Goal: Task Accomplishment & Management: Use online tool/utility

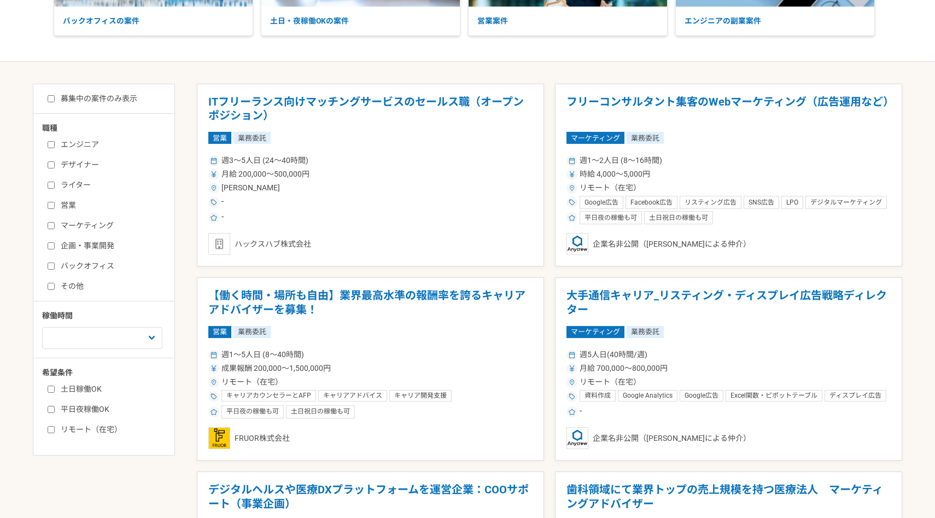
scroll to position [179, 0]
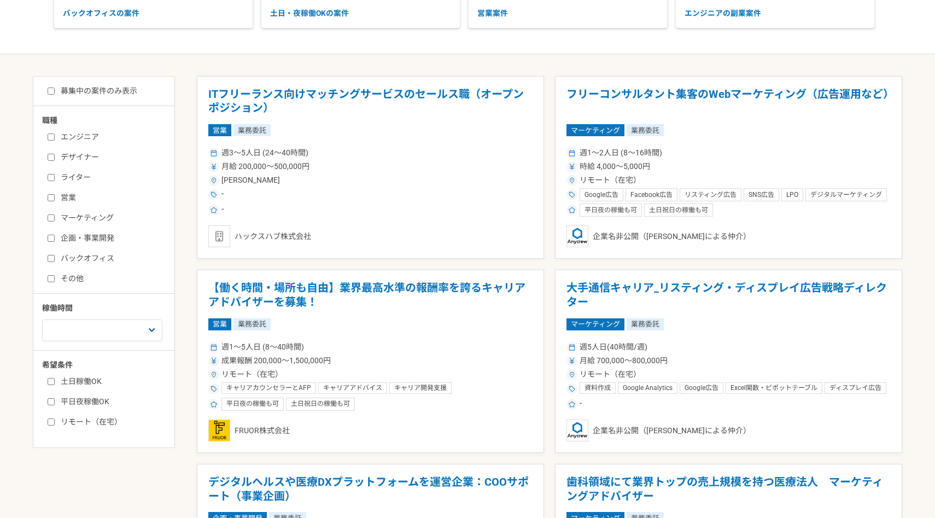
click at [83, 217] on label "マーケティング" at bounding box center [111, 217] width 126 height 11
click at [55, 217] on input "マーケティング" at bounding box center [51, 217] width 7 height 7
checkbox input "true"
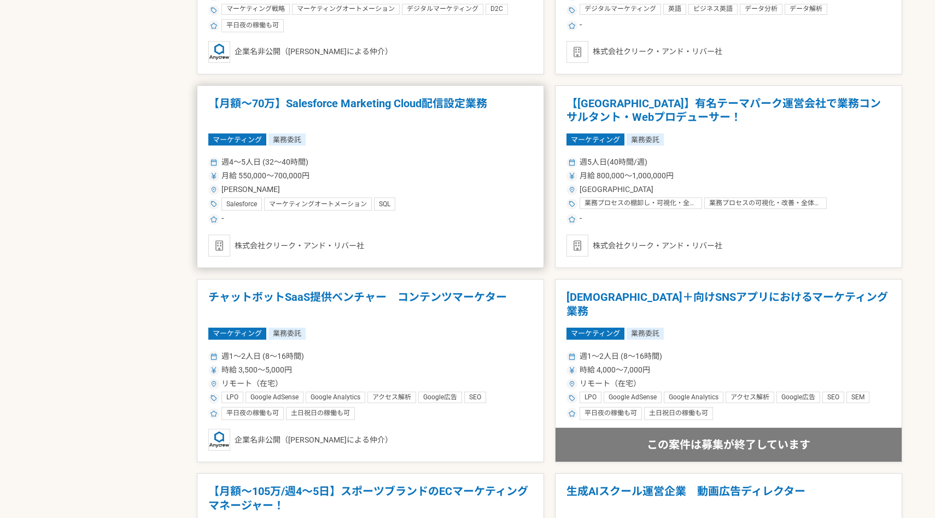
scroll to position [1140, 0]
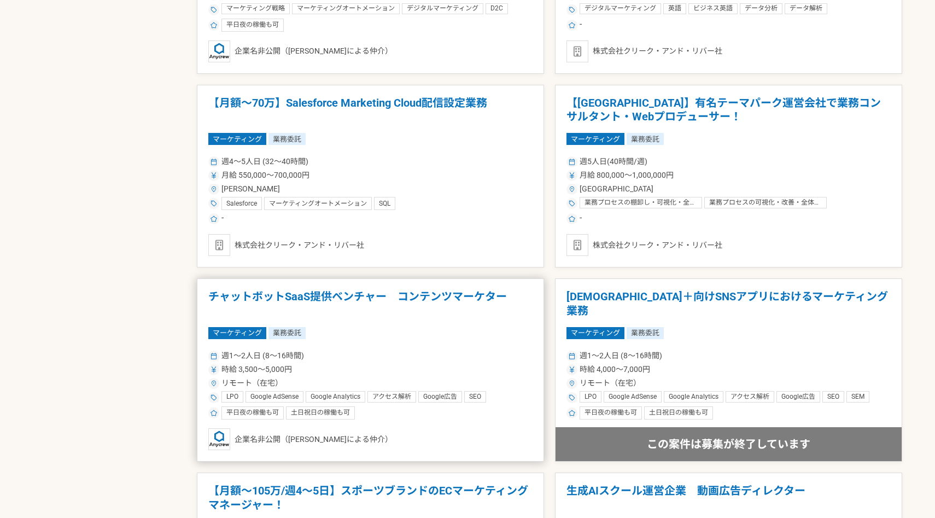
click at [440, 328] on div "マーケティング 業務委託" at bounding box center [370, 333] width 324 height 12
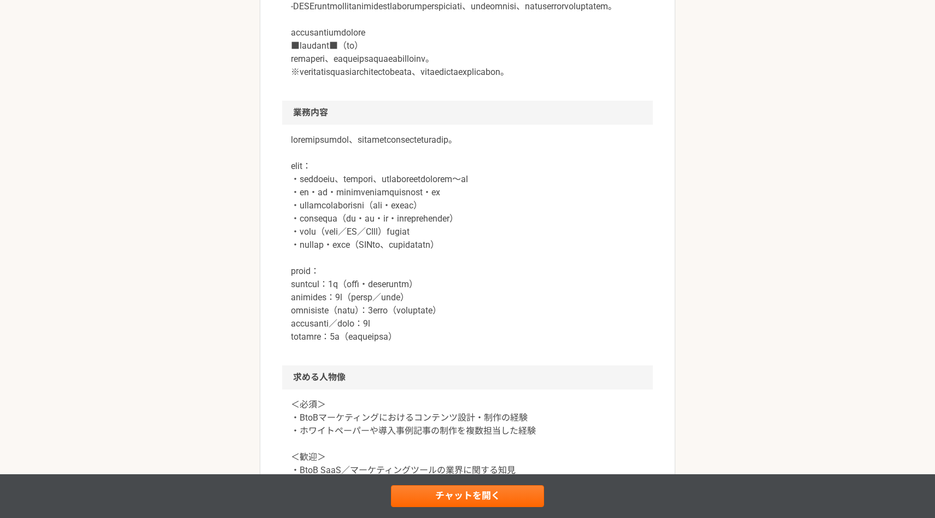
scroll to position [584, 0]
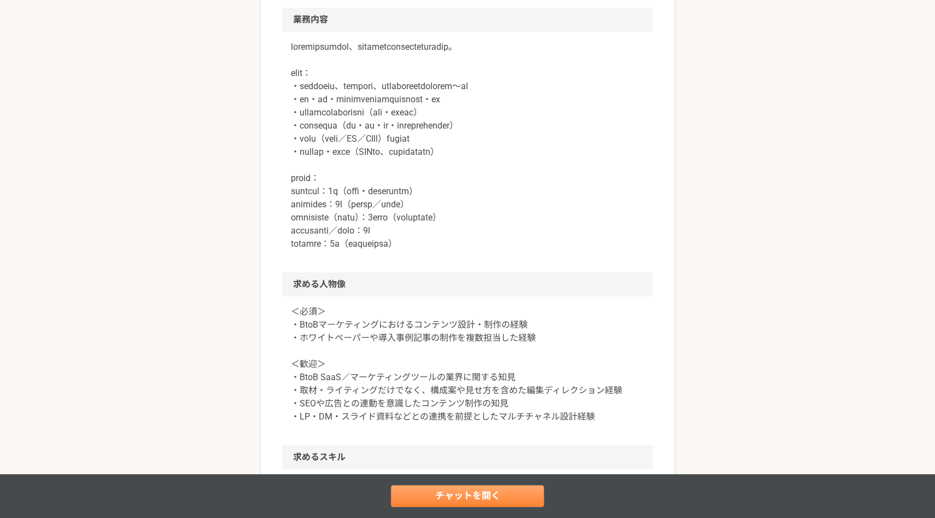
click at [443, 496] on link "チャットを開く" at bounding box center [467, 496] width 153 height 22
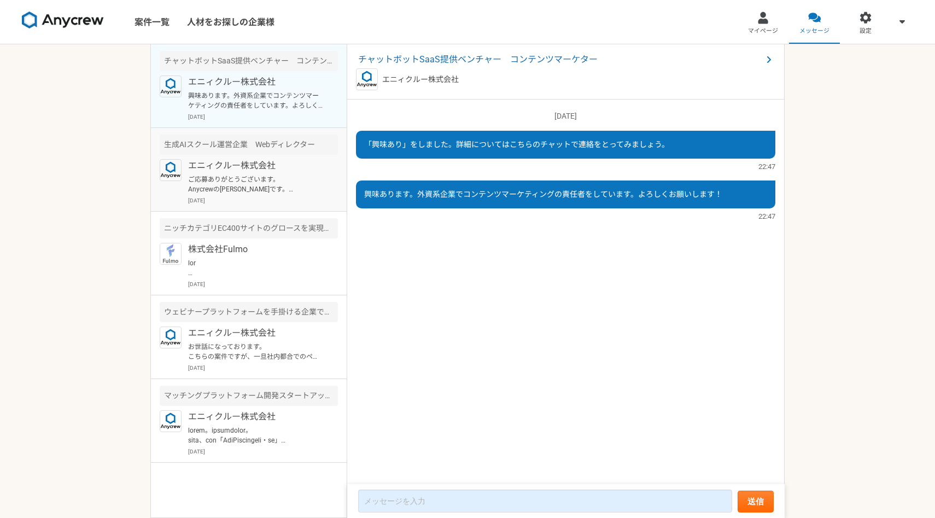
click at [154, 142] on article "生成AIスクール運営企業　Webディレクター エニィクルー株式会社 ご応募ありがとうございます。 Anycrewの[PERSON_NAME]です。 掲載の必須…" at bounding box center [249, 170] width 196 height 84
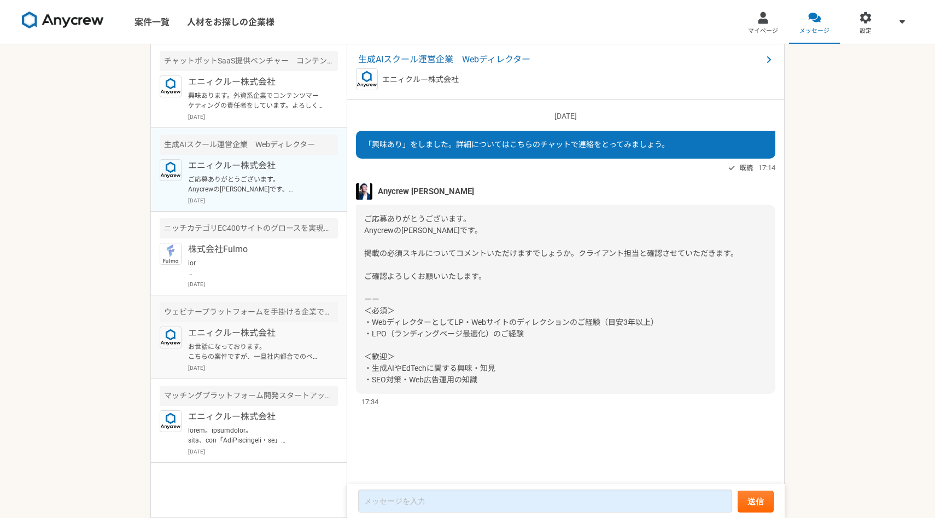
click at [297, 327] on p "エニィクルー株式会社" at bounding box center [255, 333] width 135 height 13
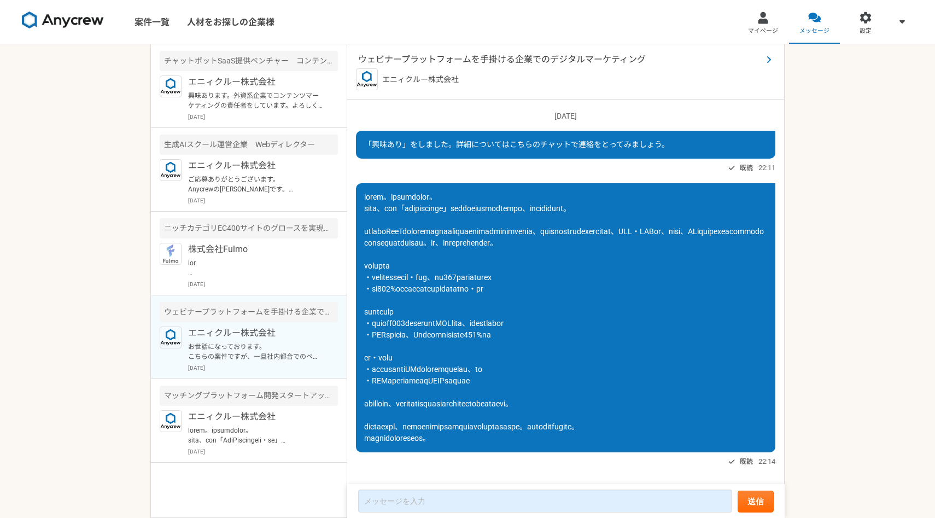
click at [451, 56] on span "ウェビナープラットフォームを手掛ける企業でのデジタルマーケティング" at bounding box center [560, 59] width 404 height 13
